Goal: Transaction & Acquisition: Register for event/course

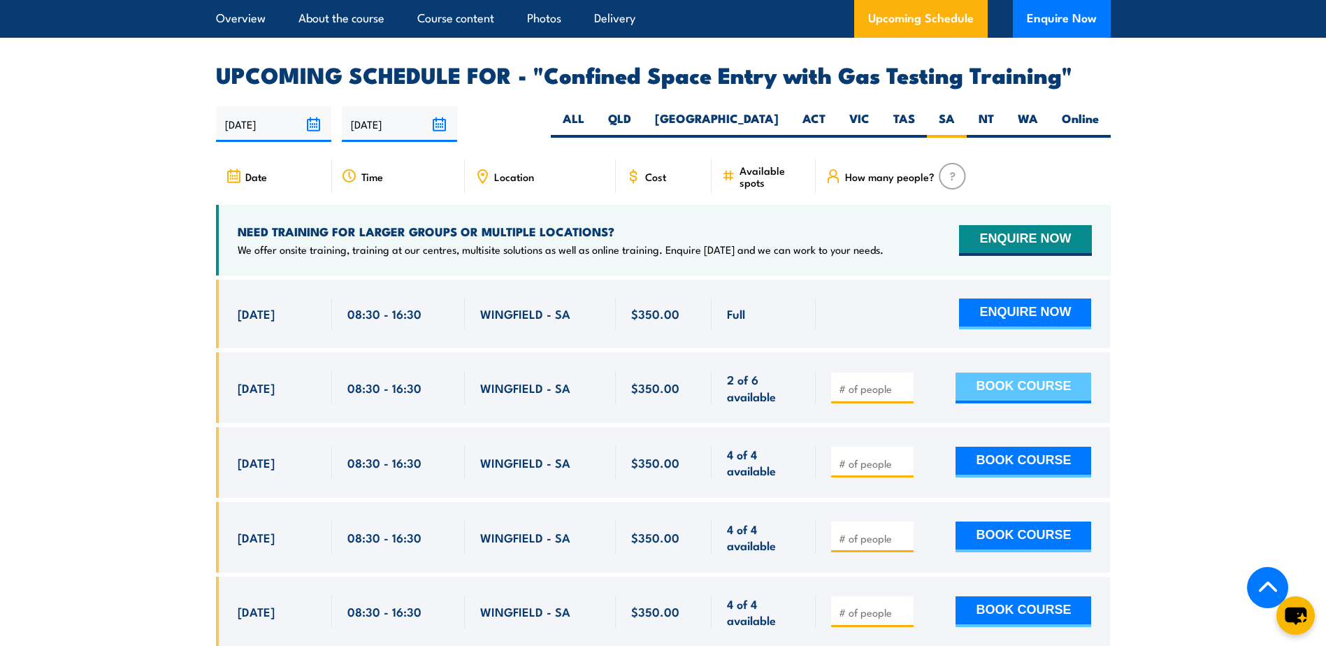
click at [1027, 379] on button "BOOK COURSE" at bounding box center [1024, 388] width 136 height 31
type input "1"
click at [1006, 380] on button "BOOK COURSE" at bounding box center [1024, 388] width 136 height 31
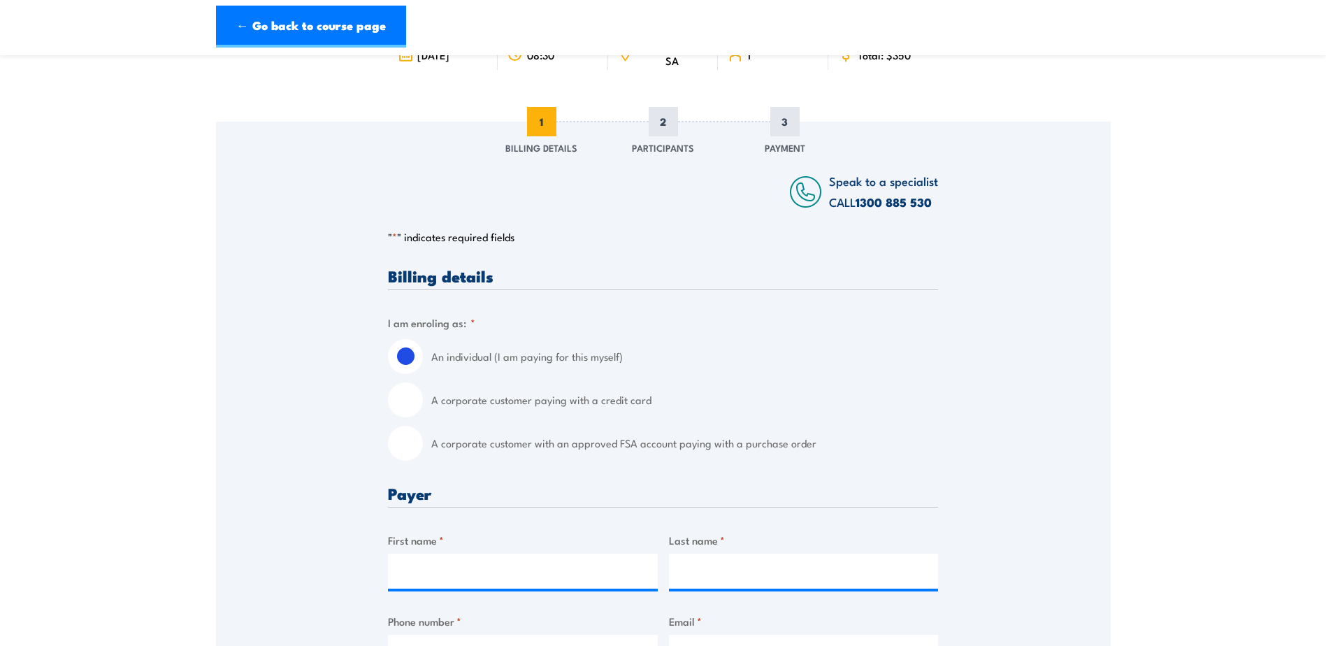
scroll to position [140, 0]
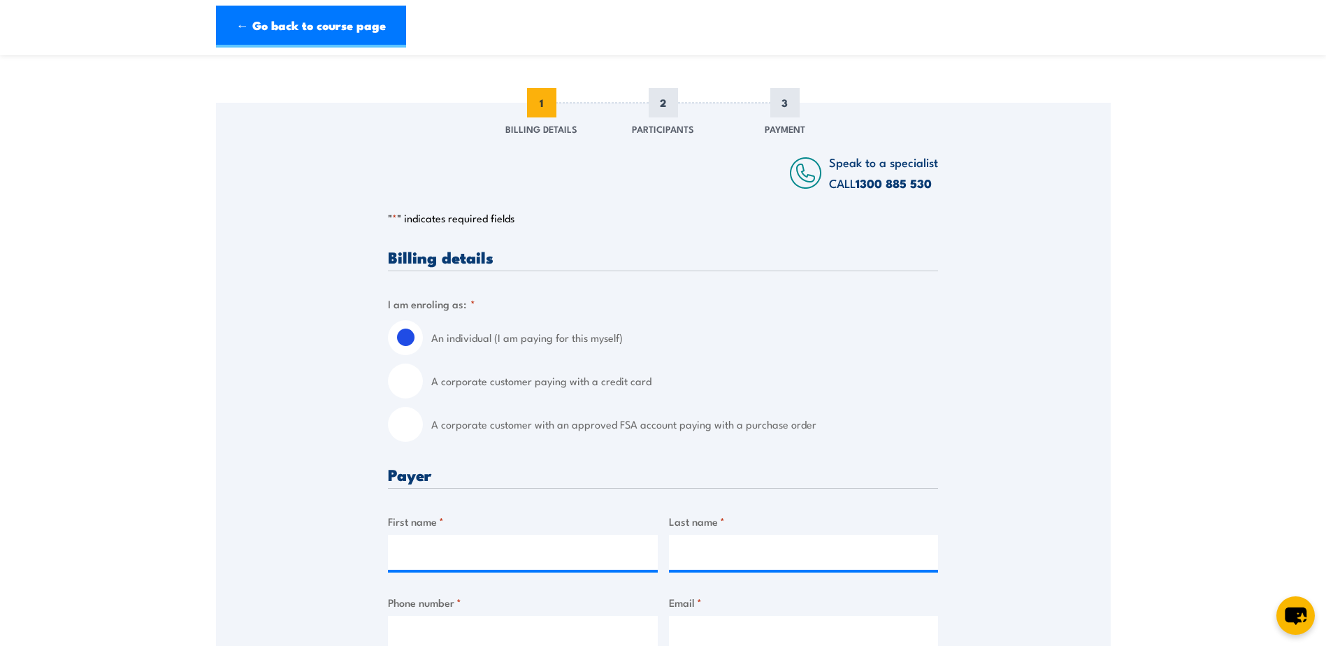
click at [401, 384] on input "A corporate customer paying with a credit card" at bounding box center [405, 380] width 35 height 35
radio input "true"
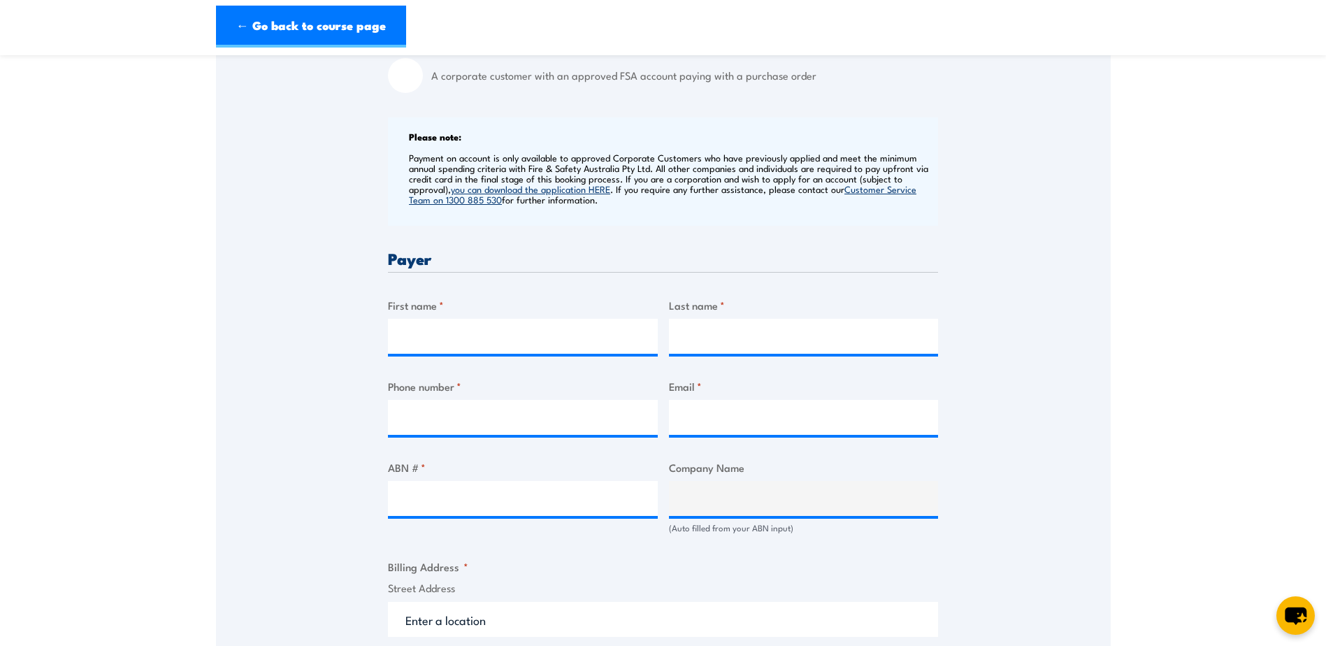
scroll to position [489, 0]
click at [430, 335] on input "First name *" at bounding box center [523, 335] width 270 height 35
type input "[PERSON_NAME]"
type input "Booth"
type input "0497515461"
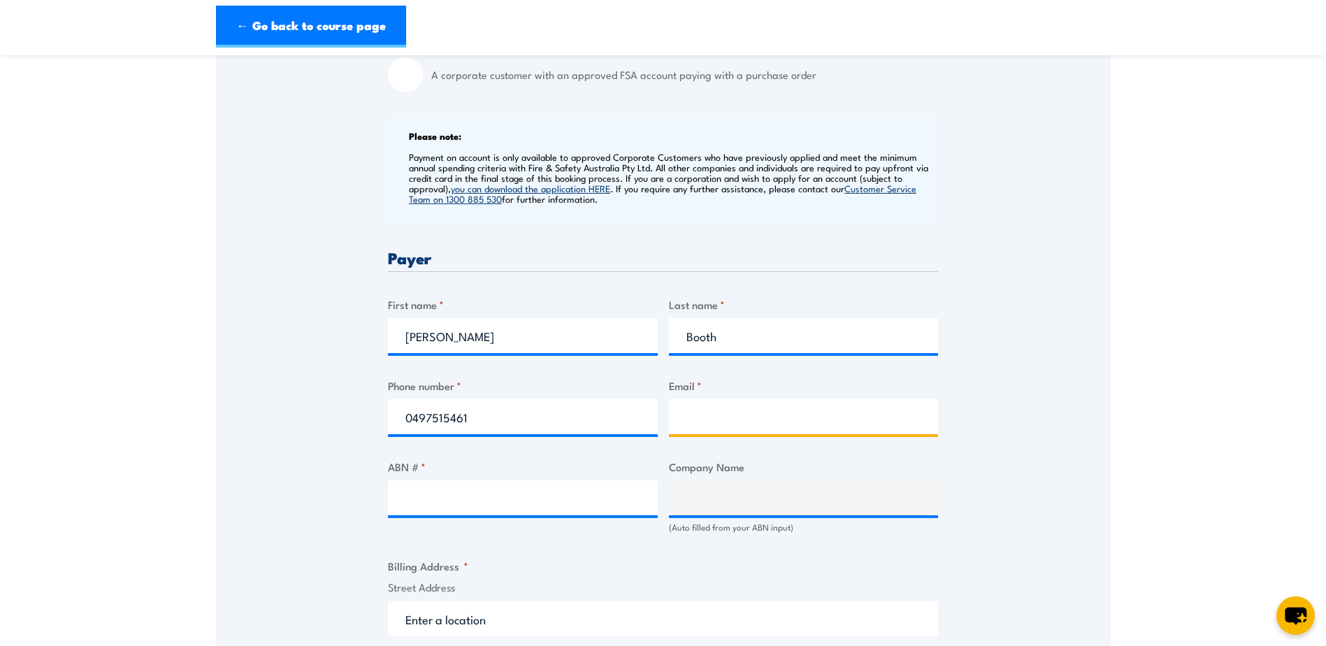
type input "[EMAIL_ADDRESS][DOMAIN_NAME]"
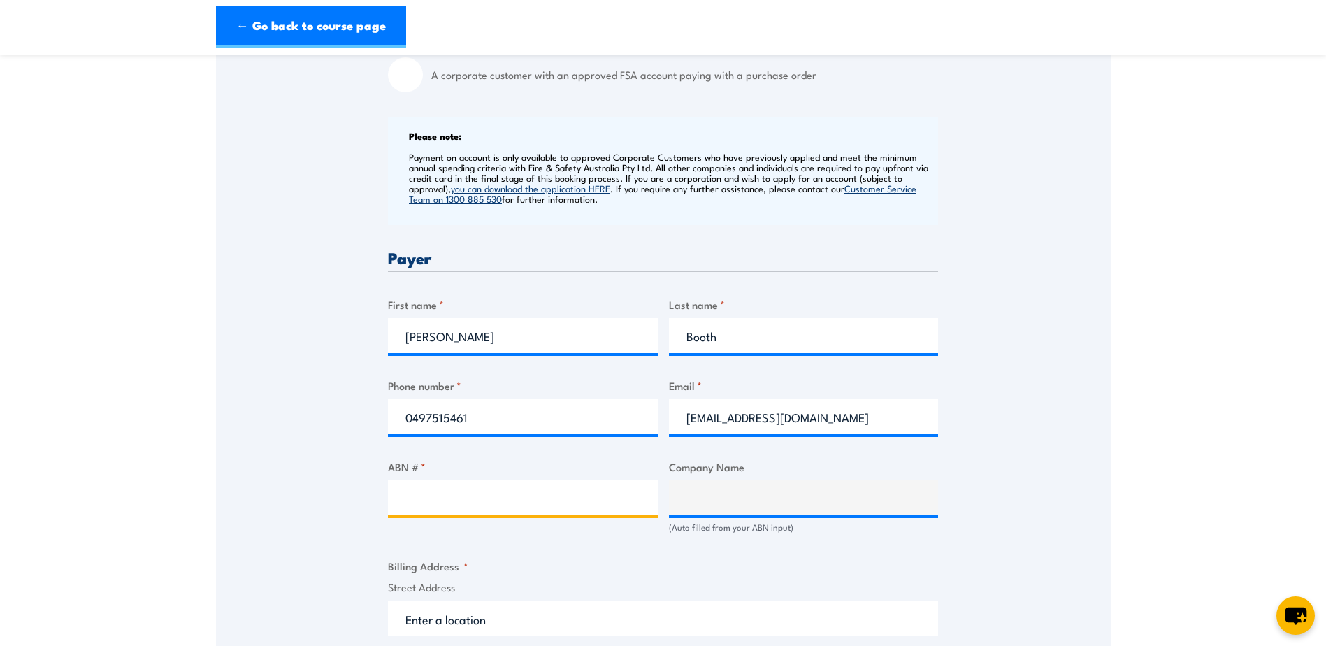
click at [433, 504] on input "ABN # *" at bounding box center [523, 497] width 270 height 35
click at [518, 492] on input "ABN # *" at bounding box center [523, 497] width 270 height 35
type input "4"
type input "49118319547"
type input "EPTEC MARINE PTY LTD"
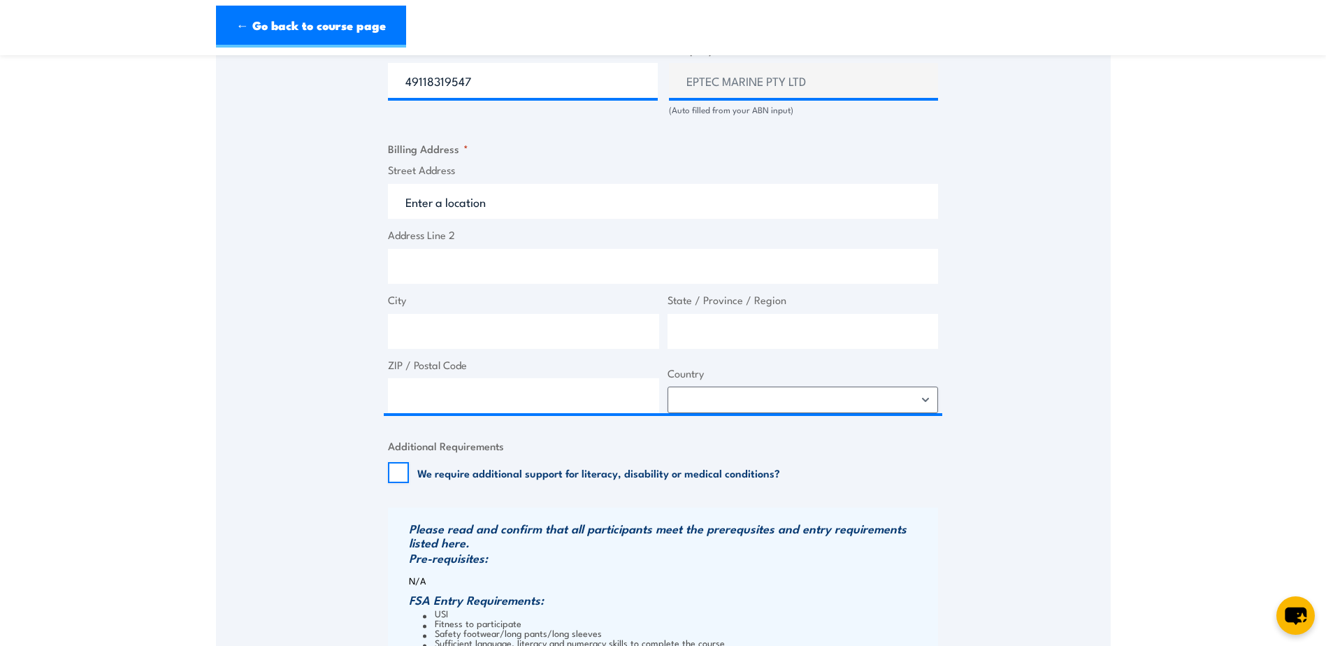
scroll to position [909, 0]
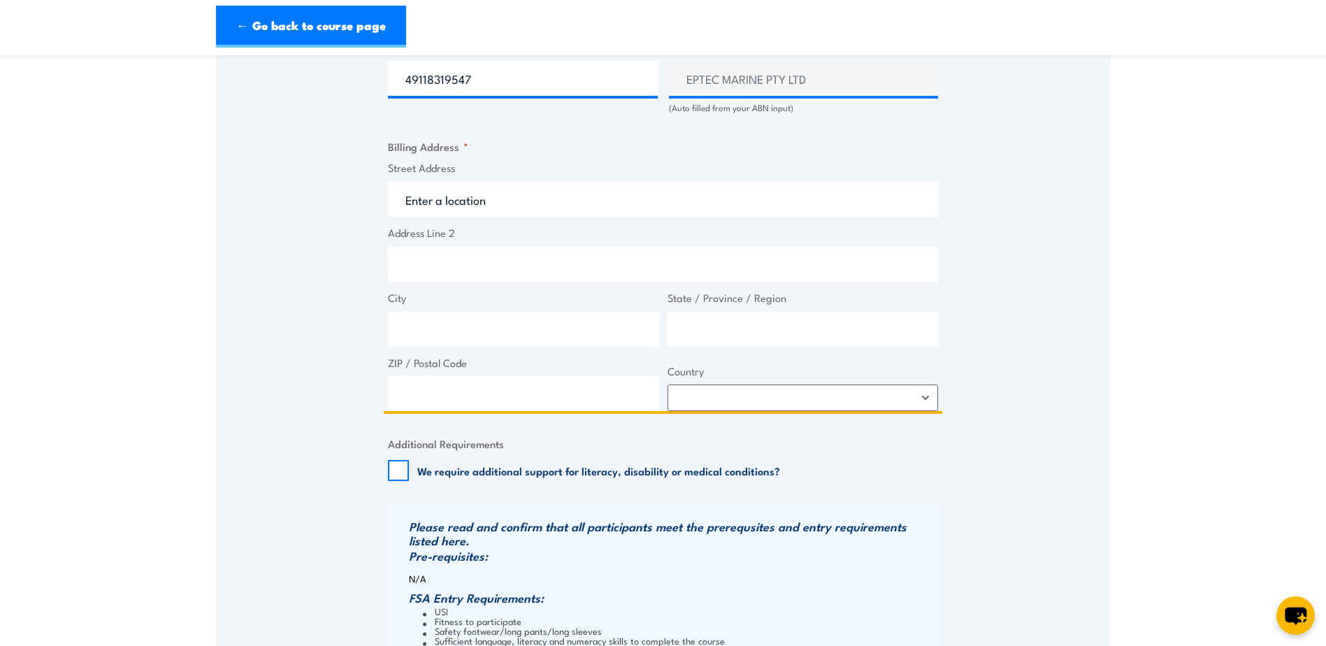
click at [447, 197] on input "Street Address" at bounding box center [663, 199] width 550 height 35
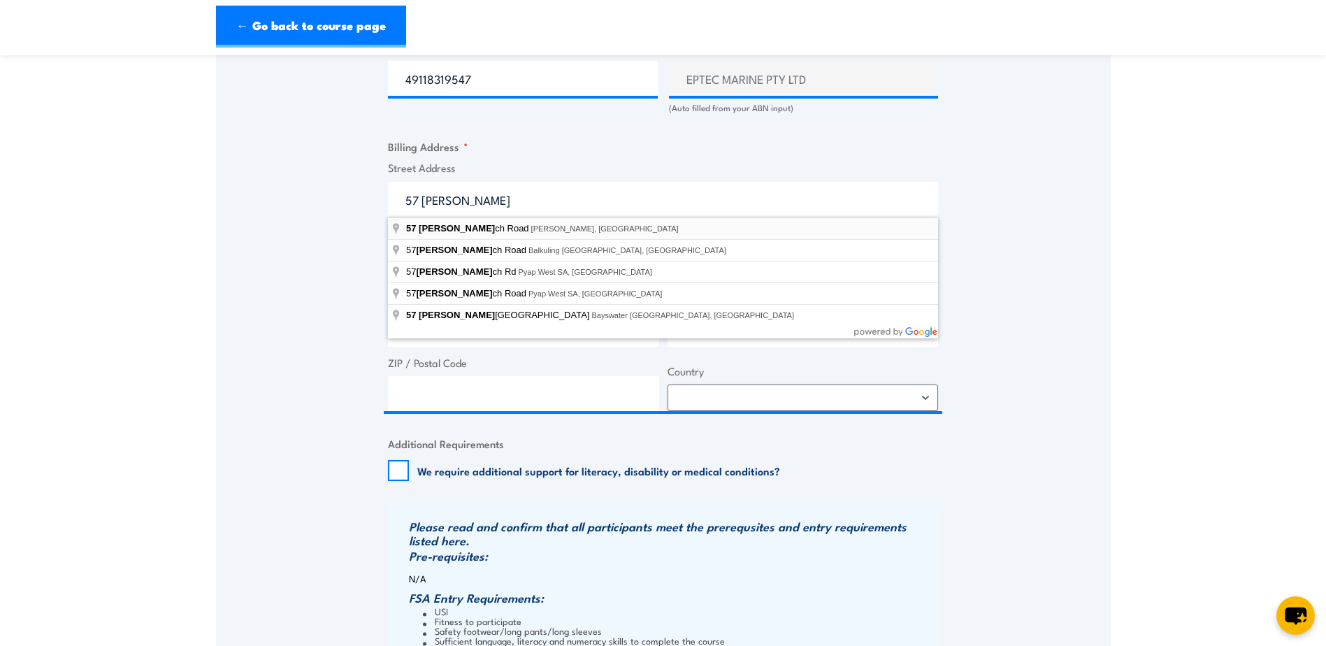
type input "[STREET_ADDRESS][PERSON_NAME][PERSON_NAME]"
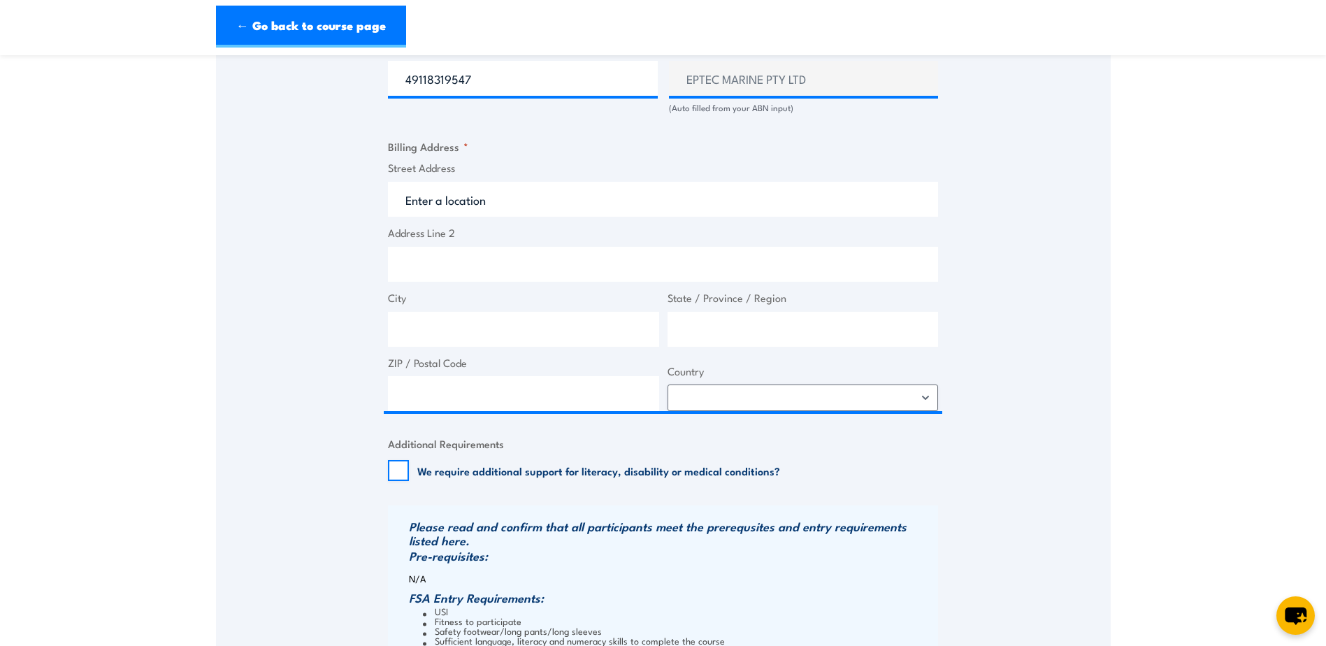
type input "[STREET_ADDRESS][PERSON_NAME]"
type input "[PERSON_NAME]"
type input "[GEOGRAPHIC_DATA]"
type input "5018"
select select "[GEOGRAPHIC_DATA]"
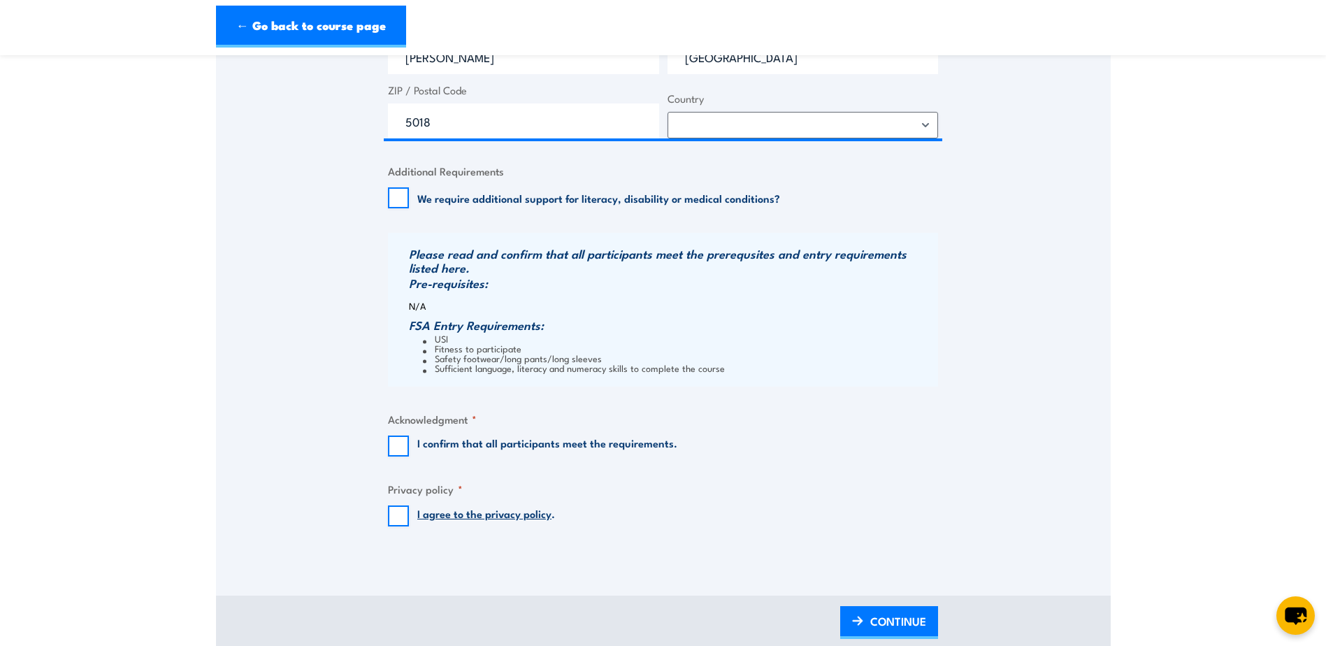
scroll to position [1188, 0]
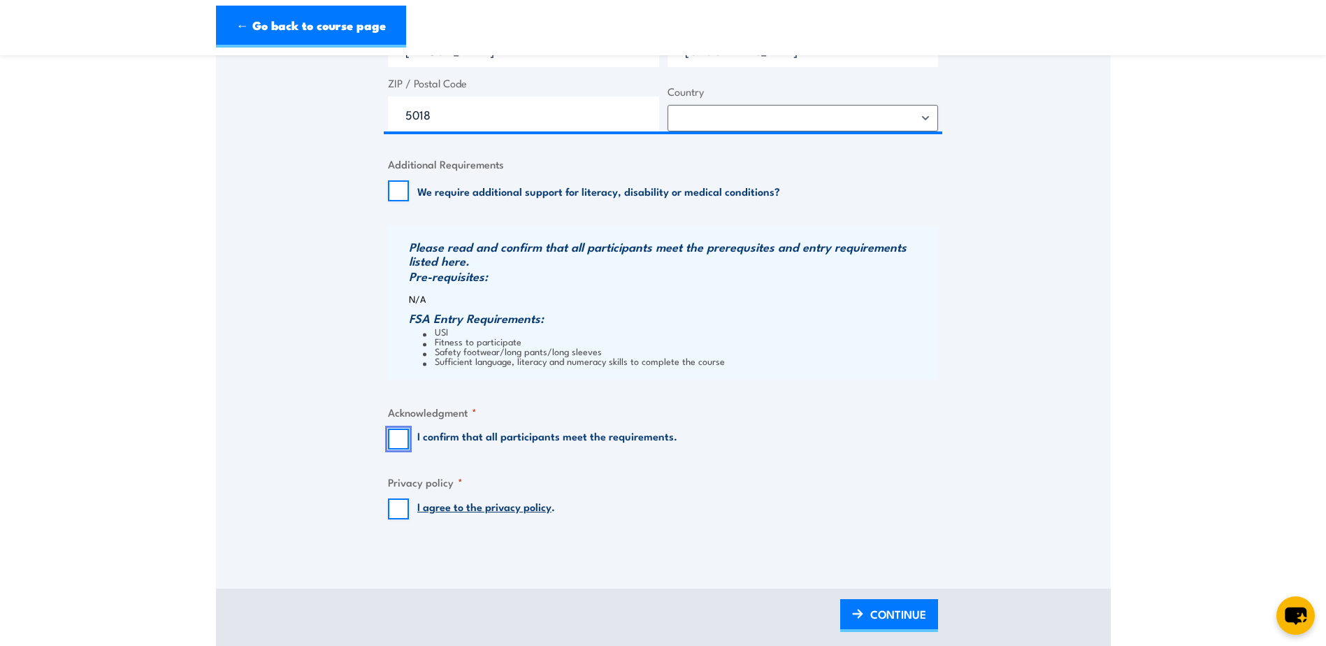
click at [397, 438] on input "I confirm that all participants meet the requirements." at bounding box center [398, 438] width 21 height 21
checkbox input "true"
click at [398, 507] on input "I agree to the privacy policy ." at bounding box center [398, 508] width 21 height 21
checkbox input "true"
click at [886, 609] on span "CONTINUE" at bounding box center [898, 614] width 56 height 37
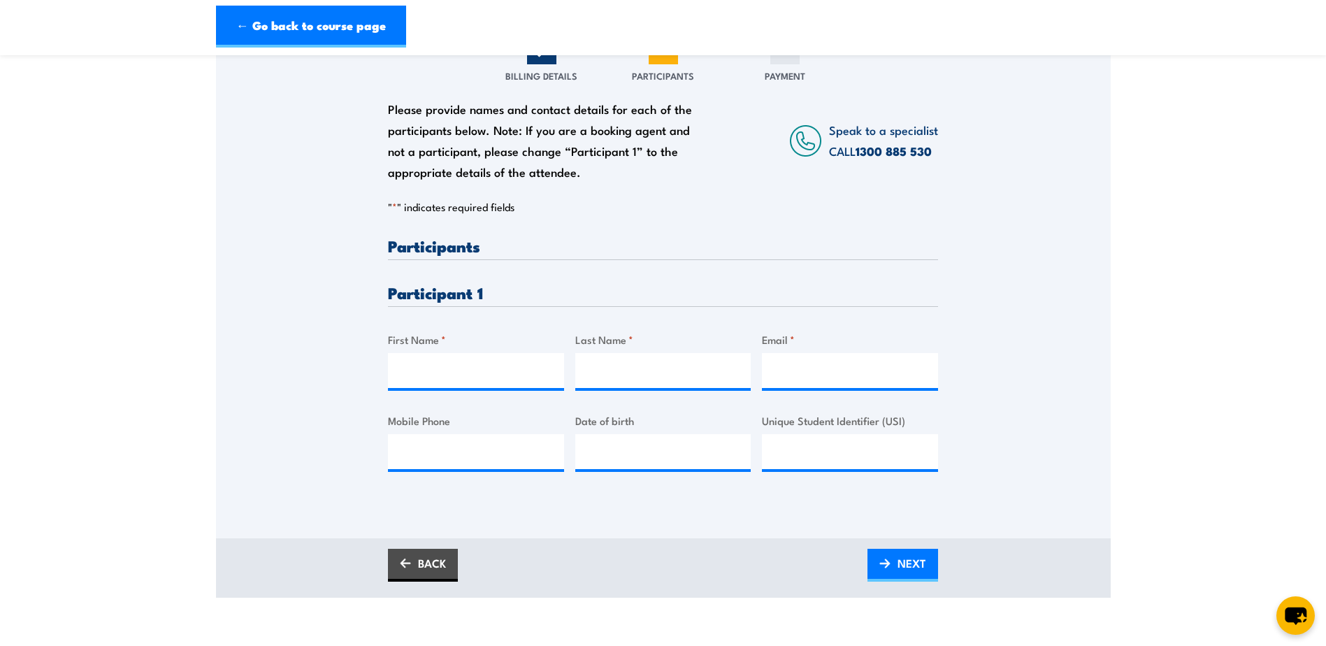
scroll to position [210, 0]
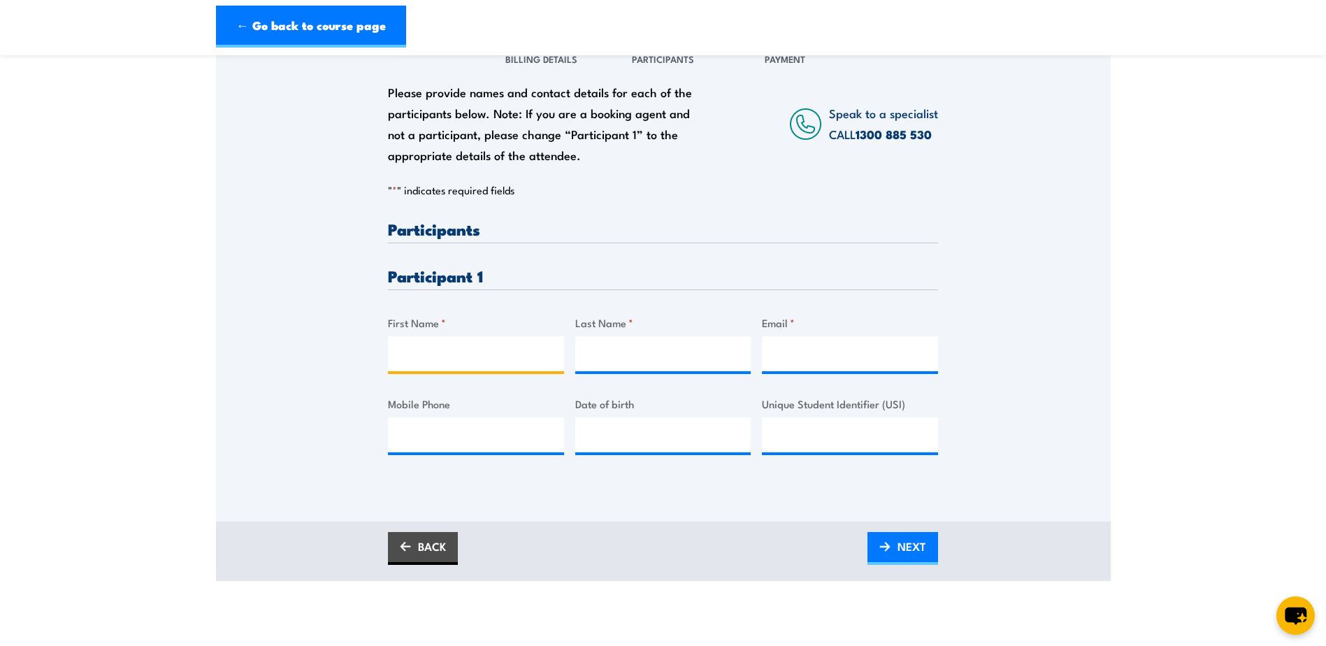
click at [436, 357] on input "First Name *" at bounding box center [476, 353] width 176 height 35
type input "[PERSON_NAME]"
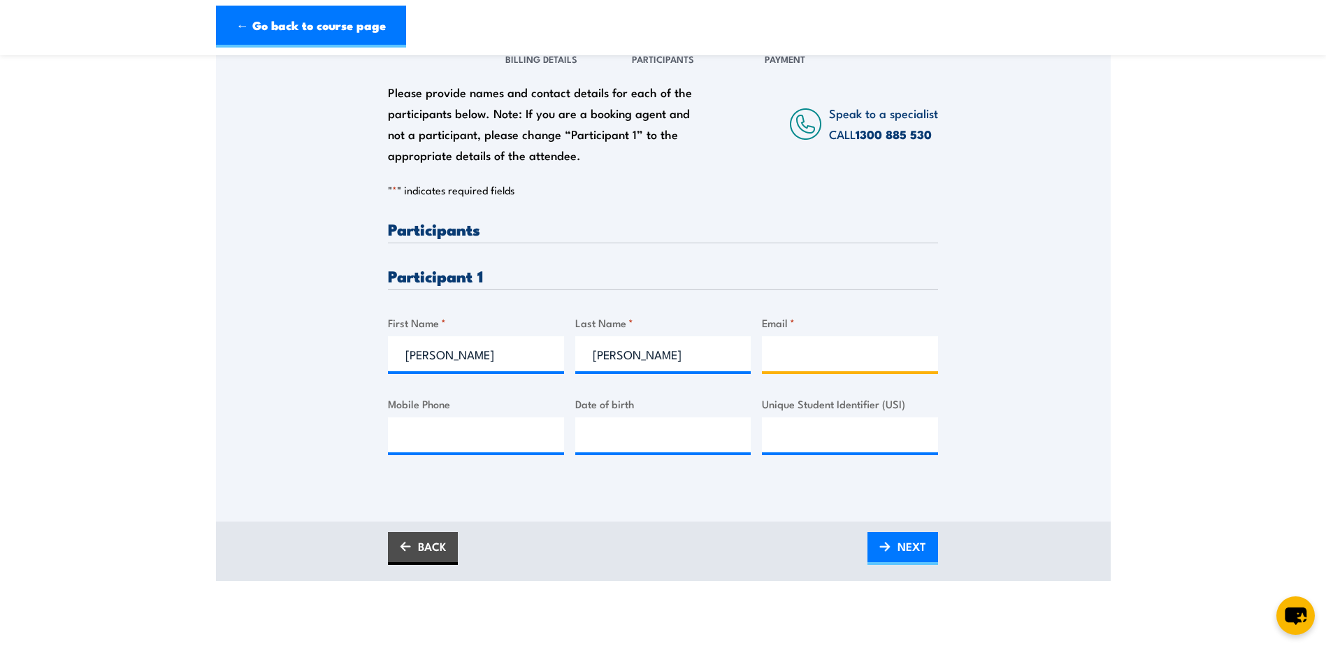
paste input "[PERSON_NAME][EMAIL_ADDRESS][DOMAIN_NAME]"
type input "[PERSON_NAME][EMAIL_ADDRESS][DOMAIN_NAME]"
click at [428, 433] on input "Mobile Phone" at bounding box center [476, 434] width 176 height 35
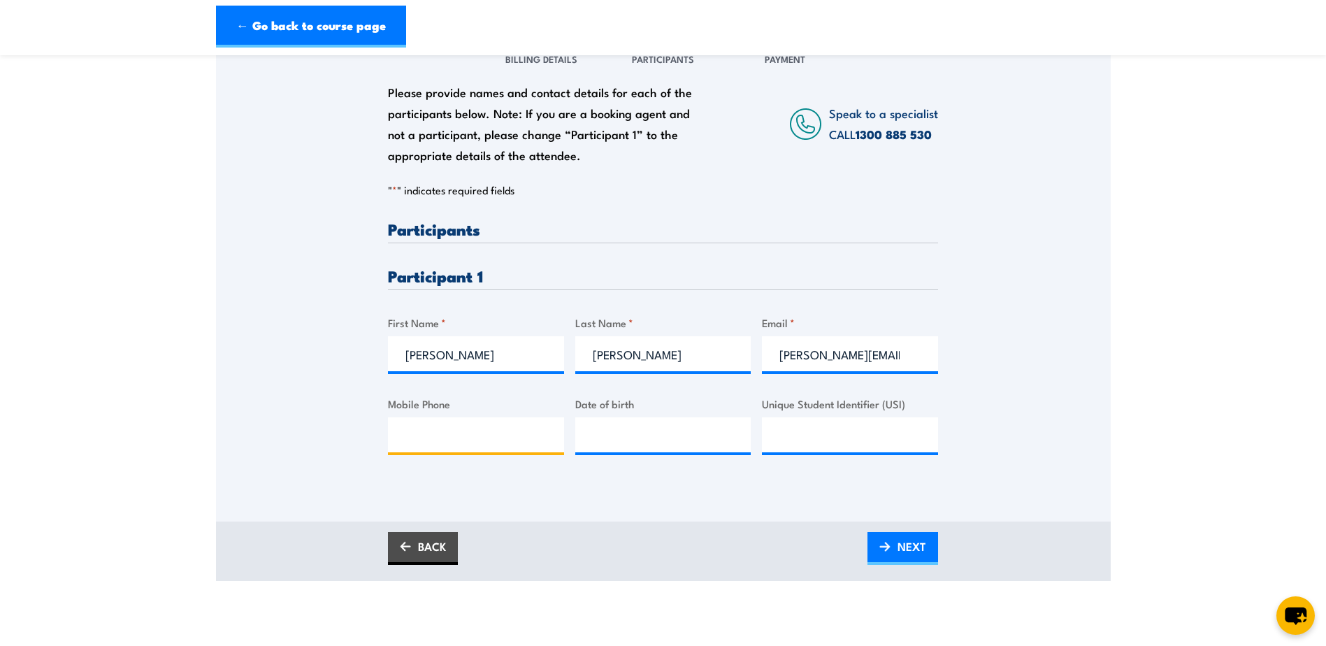
paste input "0424 162 269"
type input "0424 162 269"
type input "[DATE]"
click at [916, 547] on span "NEXT" at bounding box center [912, 546] width 29 height 37
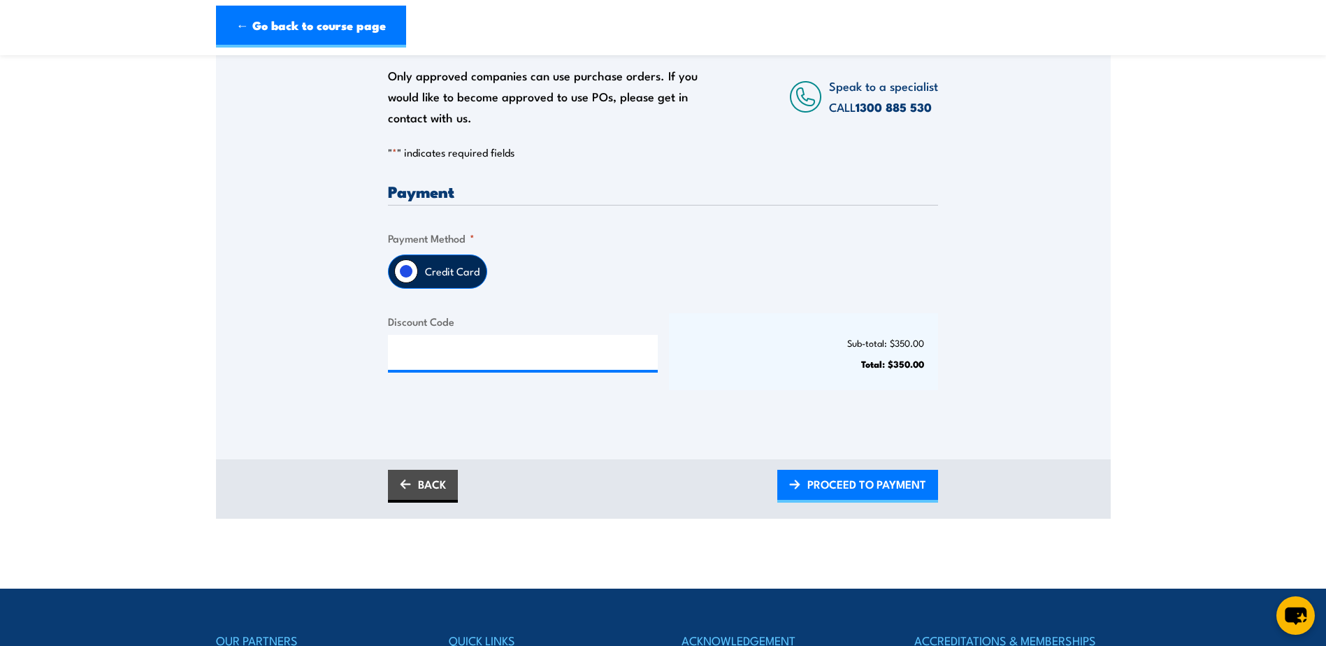
scroll to position [280, 0]
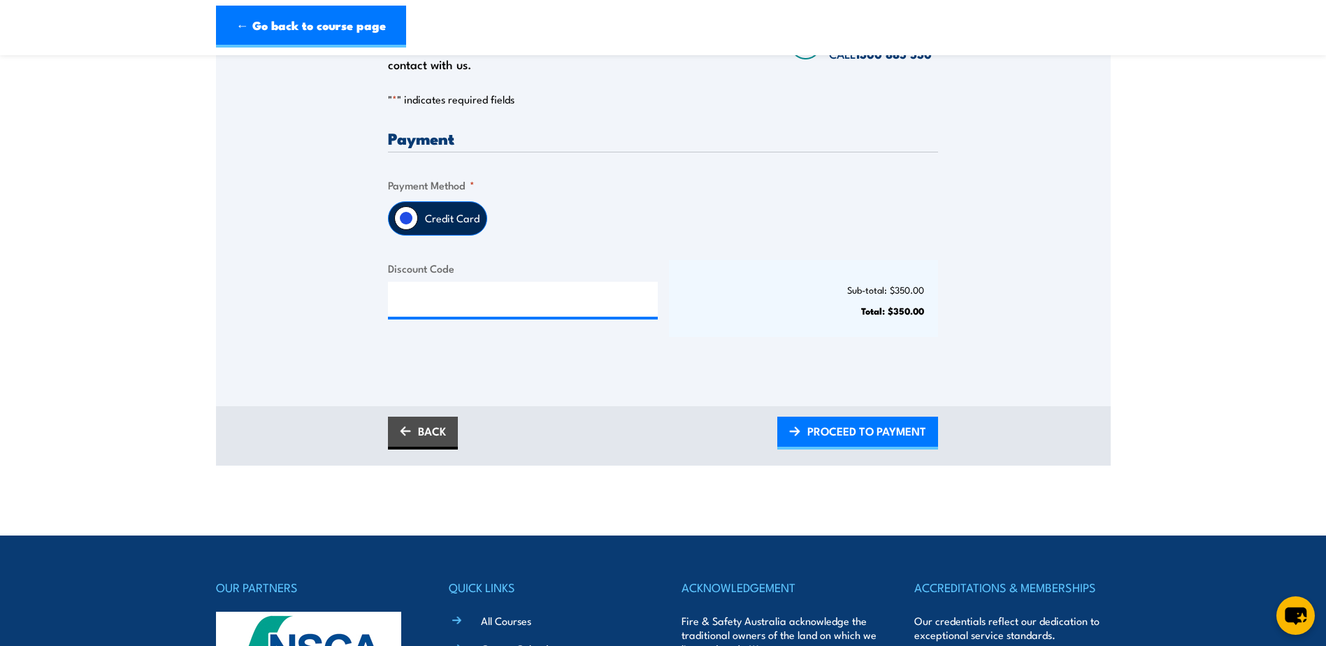
click at [445, 218] on label "Credit Card" at bounding box center [452, 218] width 69 height 33
click at [418, 218] on input "Credit Card" at bounding box center [406, 218] width 24 height 24
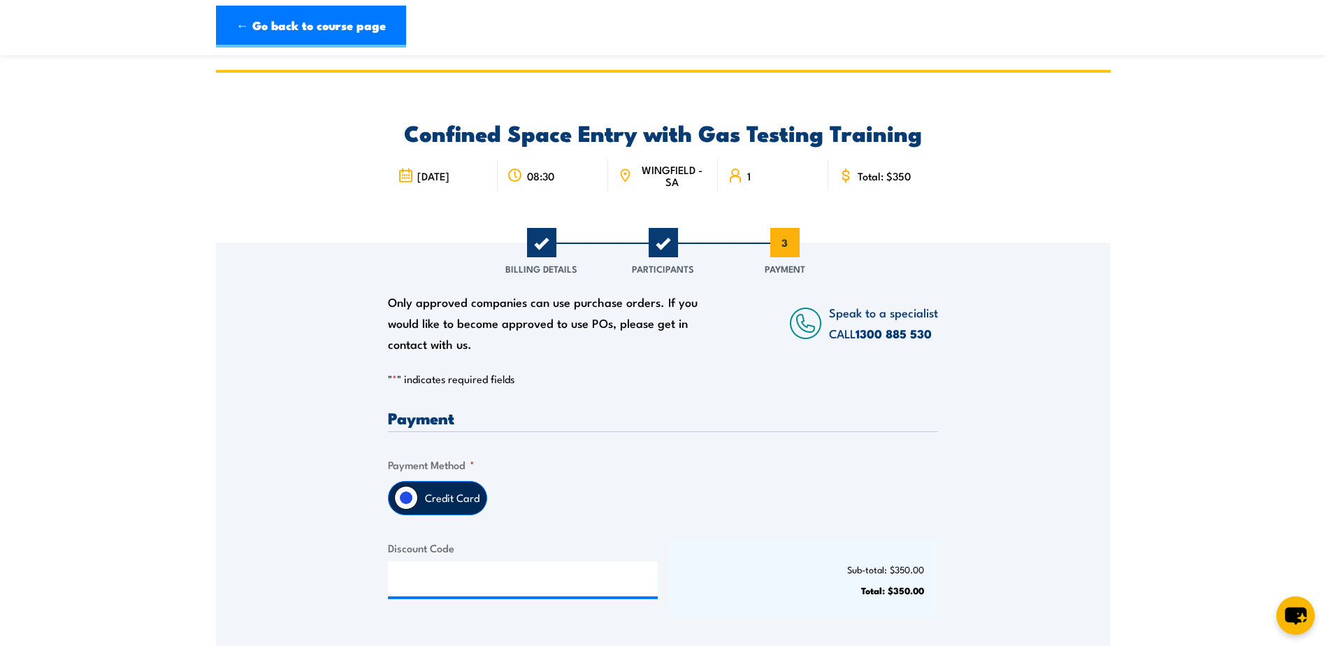
scroll to position [489, 0]
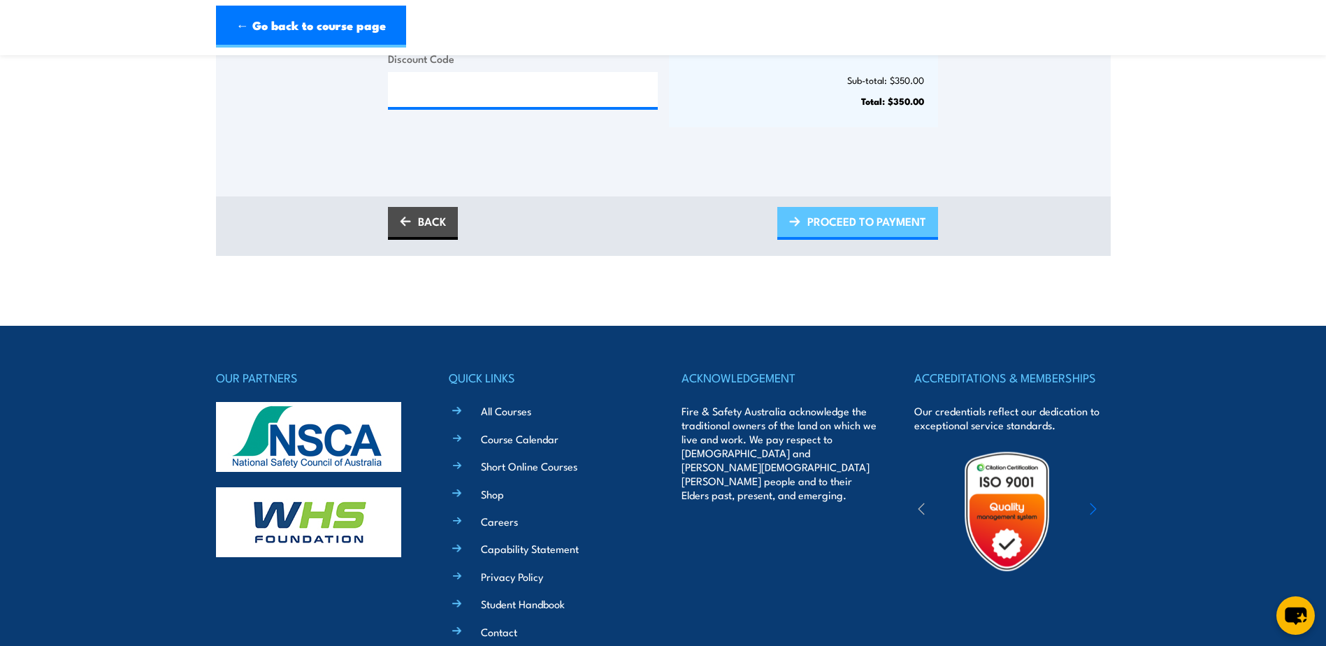
click at [881, 226] on span "PROCEED TO PAYMENT" at bounding box center [866, 221] width 119 height 37
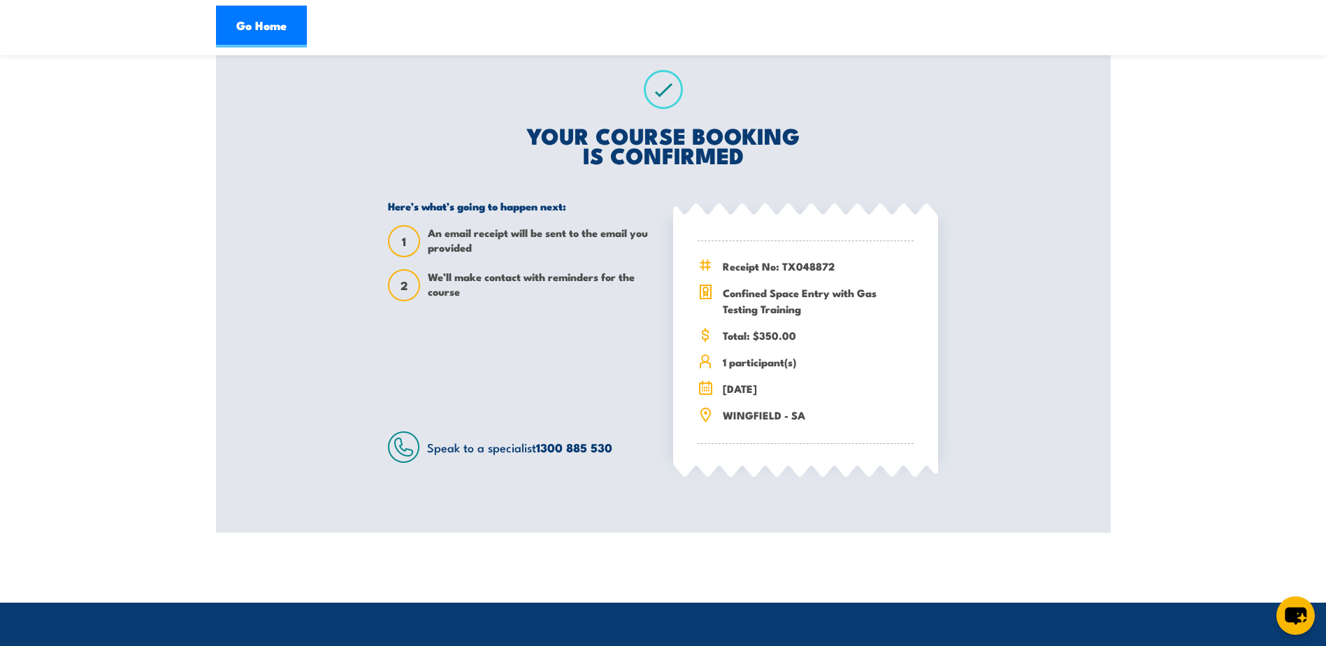
scroll to position [210, 0]
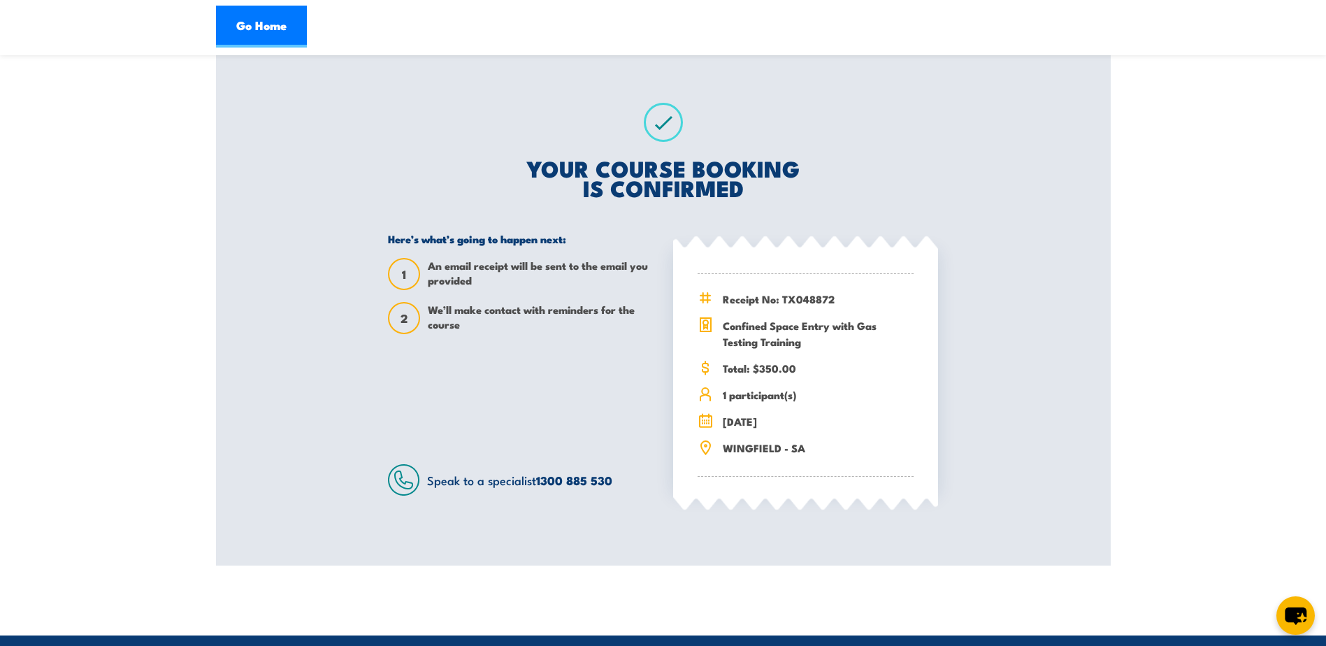
drag, startPoint x: 1336, startPoint y: 14, endPoint x: 935, endPoint y: 26, distance: 400.7
click at [935, 26] on div "Go Home" at bounding box center [663, 27] width 895 height 42
